Goal: Task Accomplishment & Management: Use online tool/utility

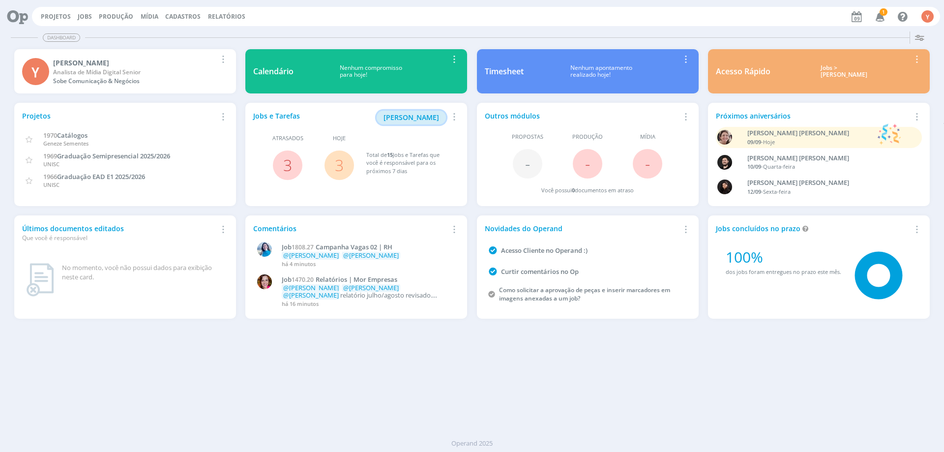
click at [409, 115] on span "[PERSON_NAME]" at bounding box center [411, 117] width 56 height 9
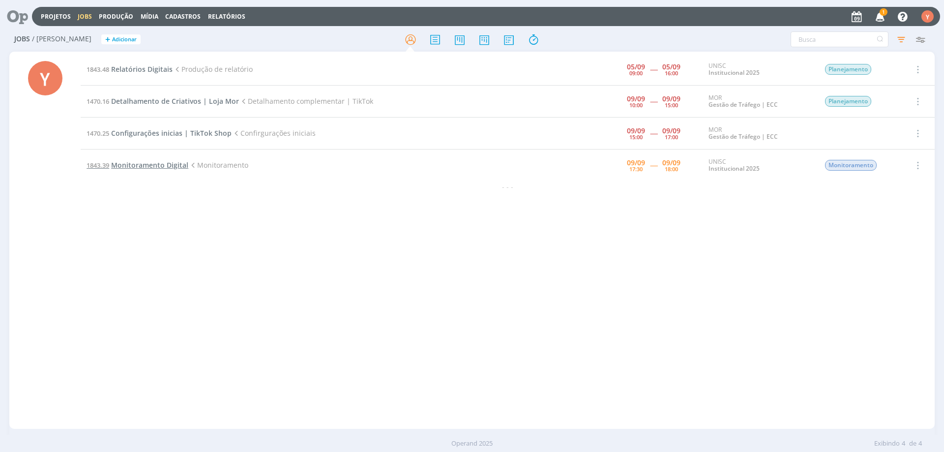
click at [131, 167] on span "Monitoramento Digital" at bounding box center [149, 164] width 77 height 9
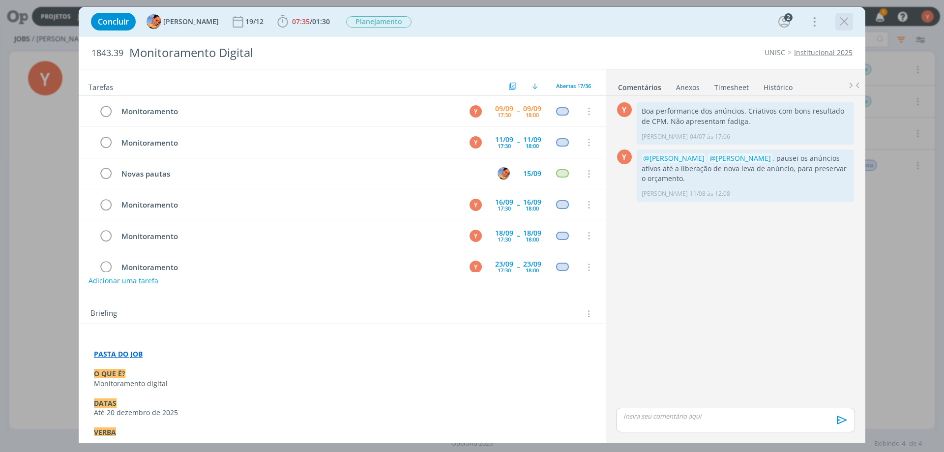
click at [846, 18] on icon "dialog" at bounding box center [844, 21] width 15 height 15
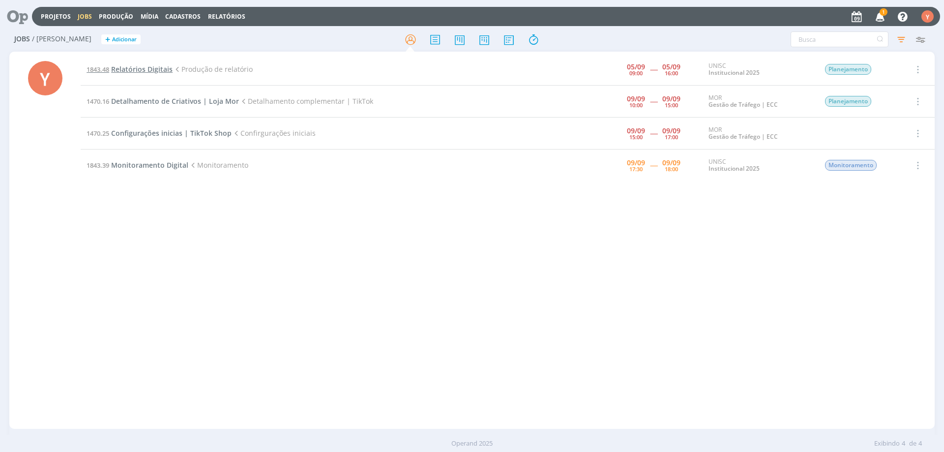
click at [152, 65] on span "Relatórios Digitais" at bounding box center [141, 68] width 61 height 9
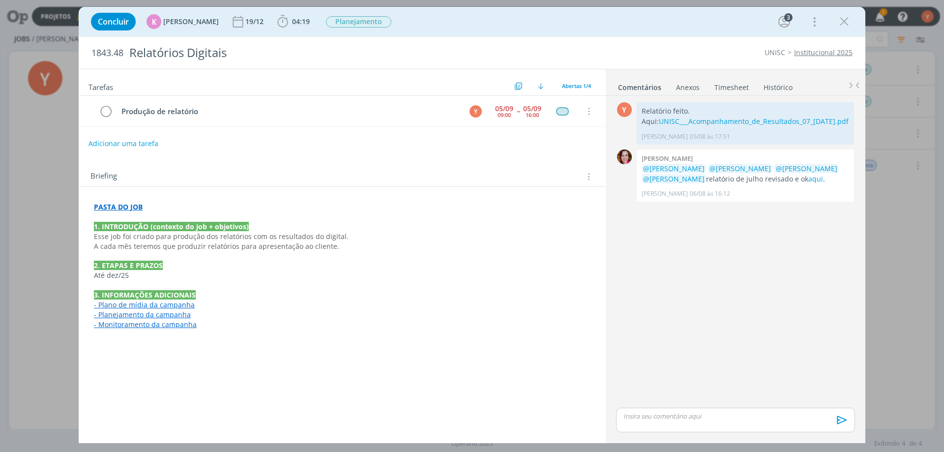
click at [363, 252] on p "dialog" at bounding box center [342, 256] width 497 height 10
click at [304, 267] on p "2. ETAPAS E PRAZOS" at bounding box center [342, 266] width 496 height 10
click at [118, 215] on p "dialog" at bounding box center [342, 217] width 496 height 10
click at [120, 210] on strong "PASTA DO JOB" at bounding box center [118, 207] width 49 height 9
click at [153, 224] on link "[URL][DOMAIN_NAME]" at bounding box center [158, 226] width 74 height 13
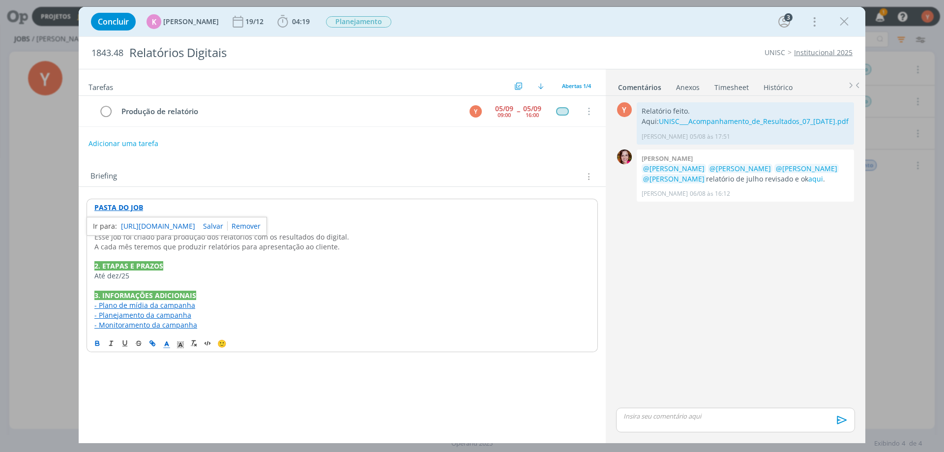
click at [706, 267] on div "Y 0 Relatório feito. Aqui: UNISC___Acompanhamento_de_Resultados_07_[DATE].pdf […" at bounding box center [735, 253] width 247 height 306
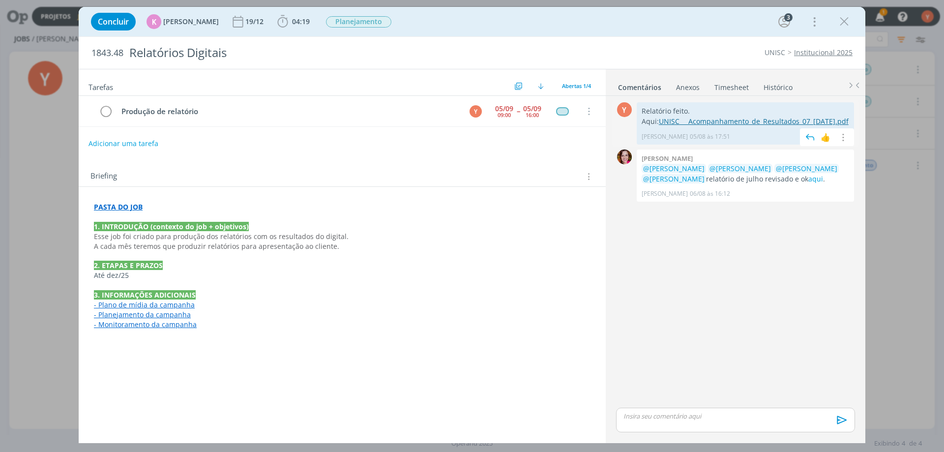
click at [759, 120] on link "UNISC___Acompanhamento_de_Resultados_07_[DATE].pdf" at bounding box center [754, 121] width 190 height 9
